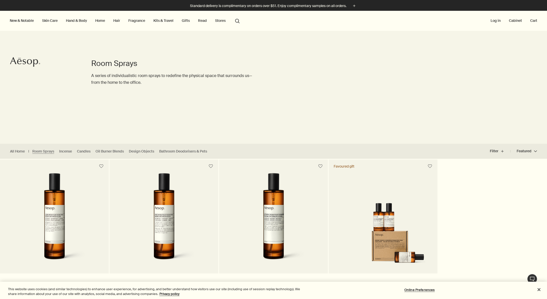
click at [84, 20] on link "Hand & Body" at bounding box center [76, 20] width 23 height 7
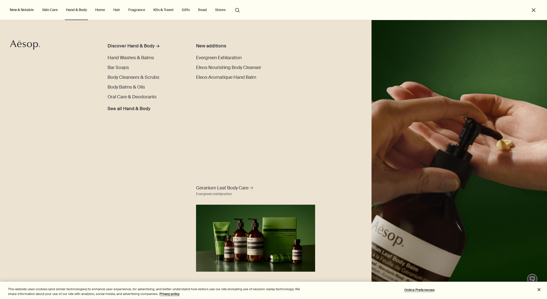
click at [118, 12] on link "Hair" at bounding box center [116, 10] width 9 height 7
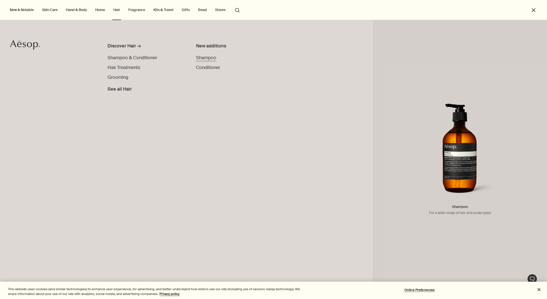
click at [199, 58] on span "Shampoo" at bounding box center [206, 58] width 20 height 6
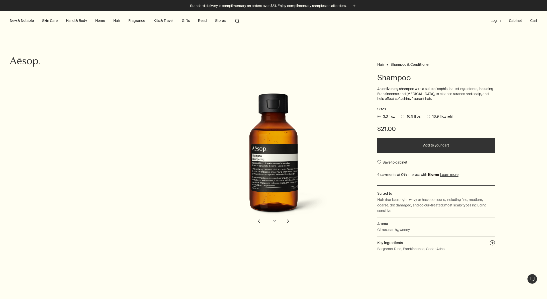
click at [119, 21] on link "Hair" at bounding box center [116, 20] width 9 height 7
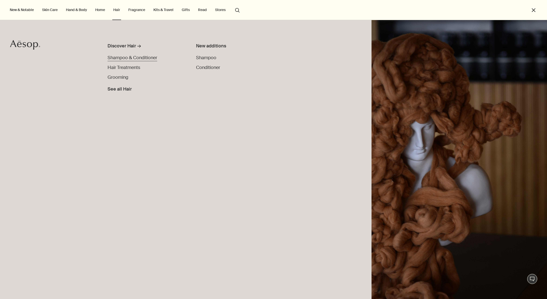
click at [113, 59] on span "Shampoo & Conditioner" at bounding box center [132, 58] width 50 height 6
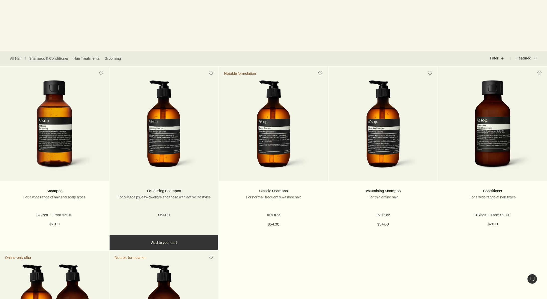
scroll to position [93, 0]
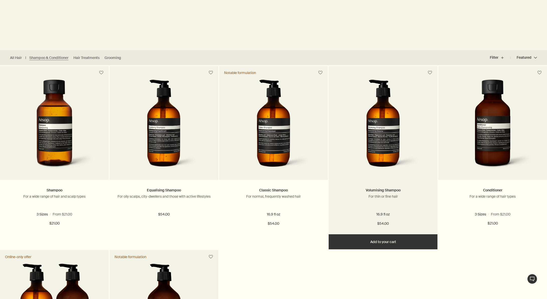
click at [404, 132] on img at bounding box center [383, 125] width 75 height 93
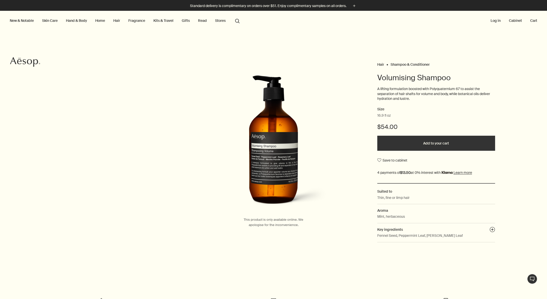
click at [429, 141] on button "Add to your cart" at bounding box center [436, 143] width 118 height 15
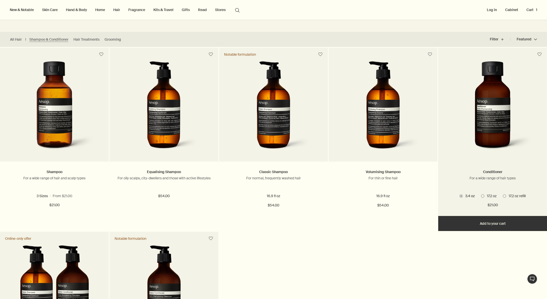
scroll to position [111, 0]
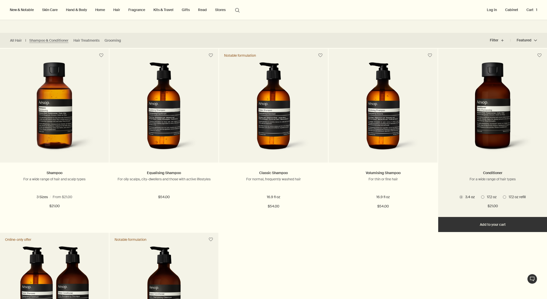
click at [480, 107] on img at bounding box center [492, 108] width 80 height 93
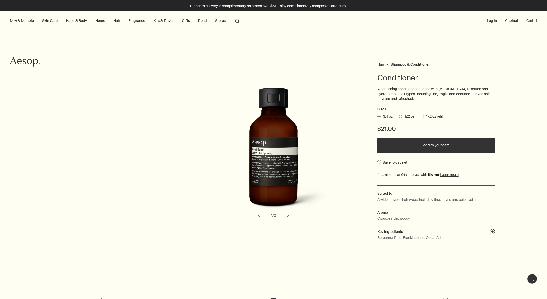
click at [402, 117] on span "17.2 oz" at bounding box center [408, 116] width 12 height 5
click at [399, 117] on input "17.2 oz" at bounding box center [399, 115] width 0 height 3
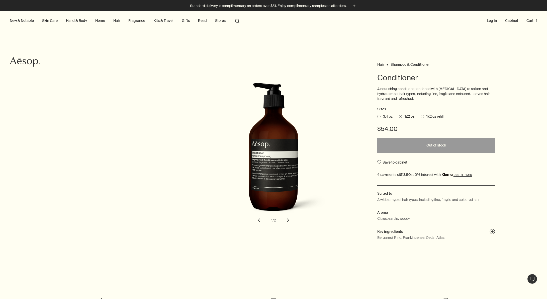
click at [380, 117] on span "3.4 oz" at bounding box center [386, 116] width 12 height 5
click at [377, 117] on input "3.4 oz" at bounding box center [377, 115] width 0 height 3
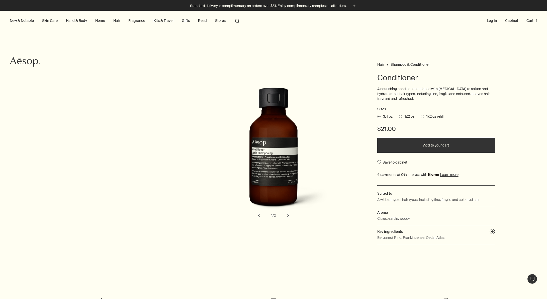
click at [422, 116] on span at bounding box center [421, 116] width 3 height 3
click at [420, 116] on input "17.2 oz refill" at bounding box center [420, 115] width 0 height 3
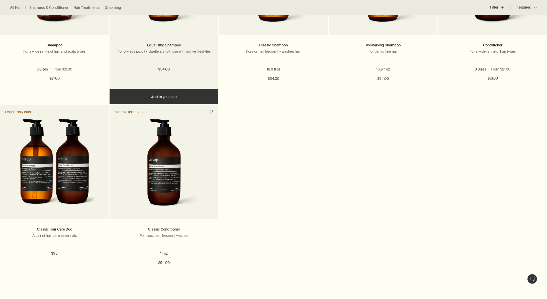
scroll to position [240, 0]
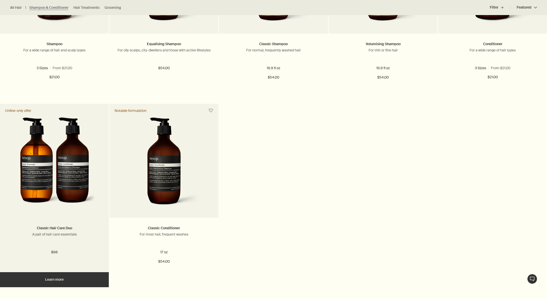
click at [82, 173] on img at bounding box center [55, 163] width 82 height 93
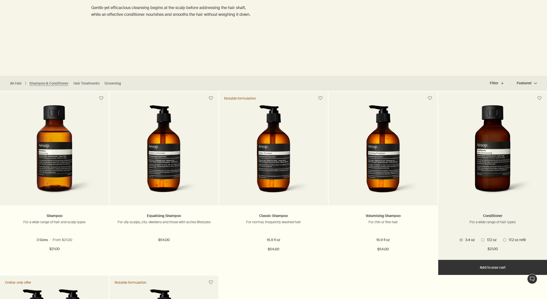
scroll to position [69, 0]
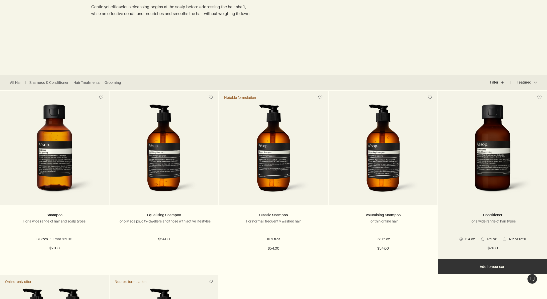
click at [499, 267] on button "Add Add to your cart" at bounding box center [492, 266] width 109 height 15
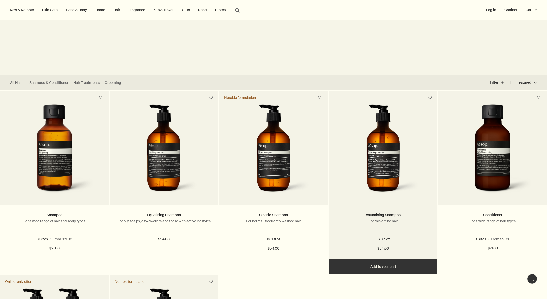
scroll to position [0, 0]
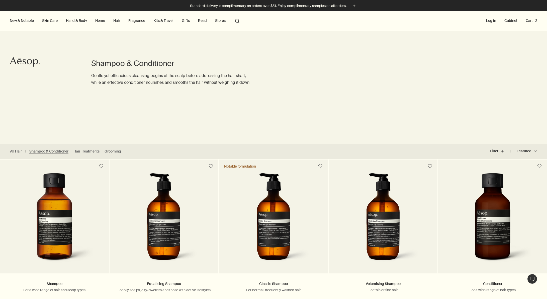
click at [46, 21] on link "Skin Care" at bounding box center [50, 20] width 18 height 7
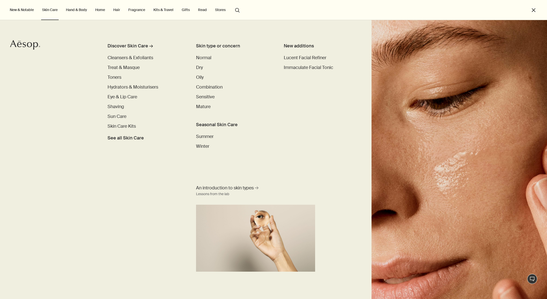
click at [74, 11] on link "Hand & Body" at bounding box center [76, 10] width 23 height 7
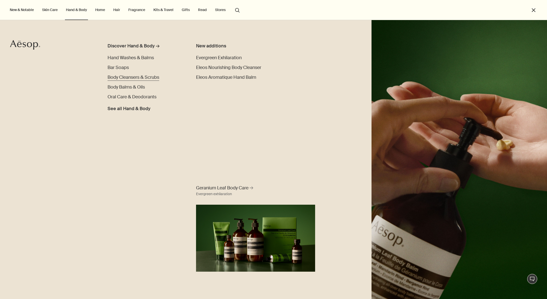
click at [131, 77] on span "Body Cleansers & Scrubs" at bounding box center [133, 77] width 52 height 6
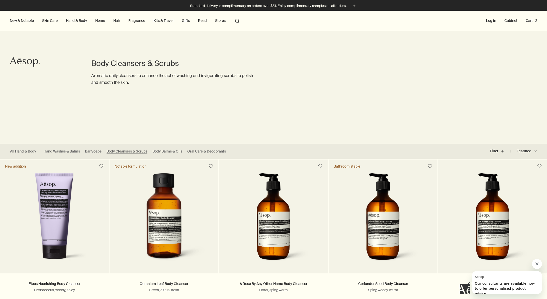
click at [115, 21] on link "Hair" at bounding box center [116, 20] width 9 height 7
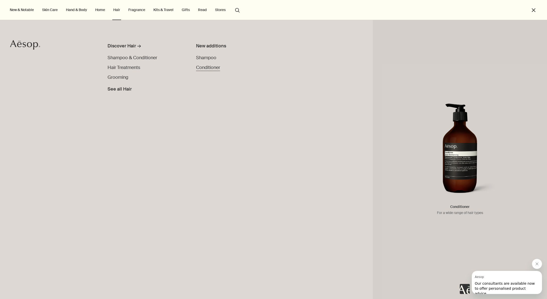
click at [206, 66] on span "Conditioner" at bounding box center [208, 67] width 24 height 6
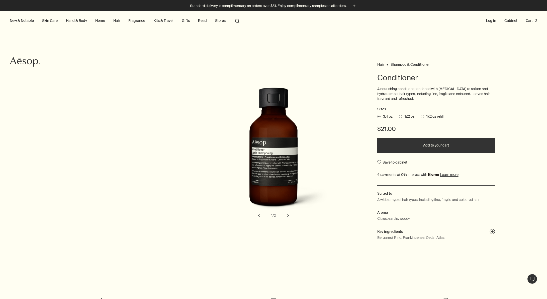
click at [403, 117] on span "17.2 oz" at bounding box center [408, 116] width 12 height 5
click at [399, 117] on input "17.2 oz" at bounding box center [399, 115] width 0 height 3
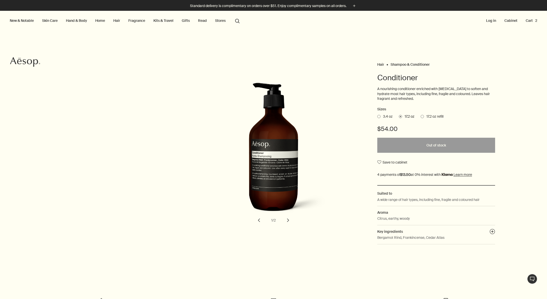
click at [380, 117] on span at bounding box center [378, 116] width 3 height 3
click at [377, 117] on input "3.4 oz" at bounding box center [377, 115] width 0 height 3
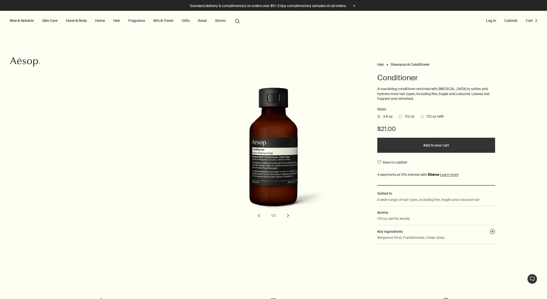
click at [288, 215] on button "chevron" at bounding box center [287, 215] width 11 height 11
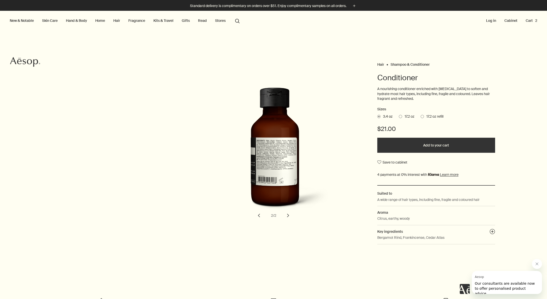
click at [288, 215] on button "chevron" at bounding box center [287, 215] width 11 height 11
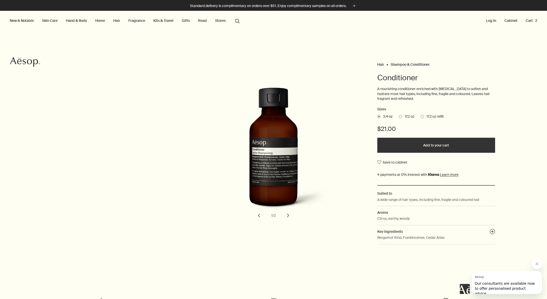
click at [429, 148] on button "Add to your cart" at bounding box center [436, 145] width 118 height 15
click at [75, 22] on link "Hand & Body" at bounding box center [76, 20] width 23 height 7
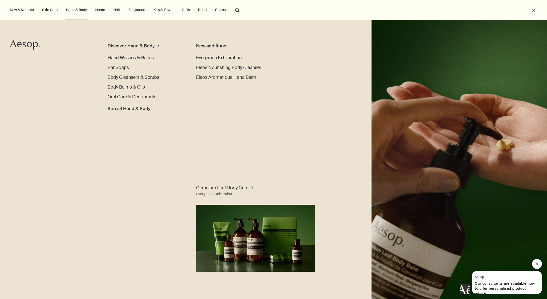
click at [110, 57] on span "Hand Washes & Balms" at bounding box center [130, 58] width 46 height 6
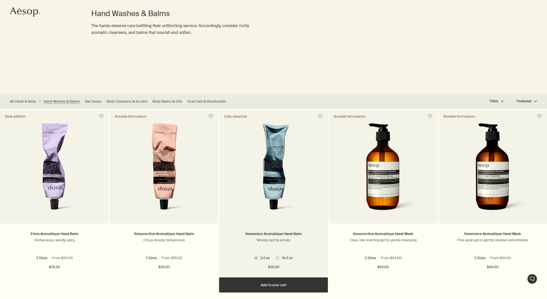
scroll to position [50, 0]
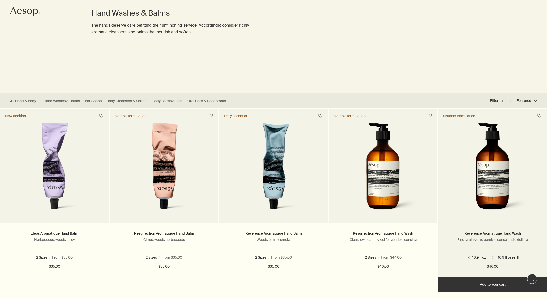
click at [496, 286] on button "Add Add to your cart" at bounding box center [492, 284] width 109 height 15
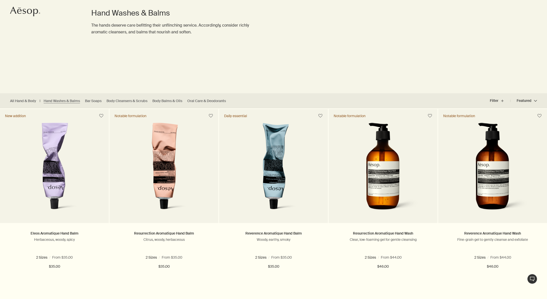
scroll to position [0, 0]
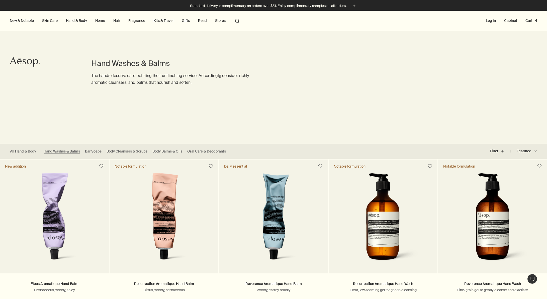
click at [531, 21] on button "Cart 4" at bounding box center [531, 20] width 14 height 7
